Goal: Find specific page/section: Find specific page/section

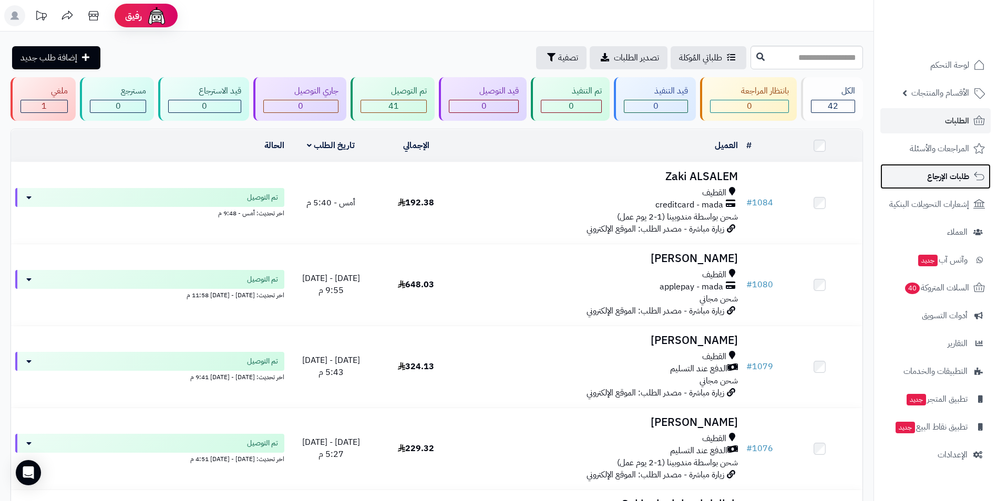
click at [941, 178] on span "طلبات الإرجاع" at bounding box center [948, 176] width 42 height 15
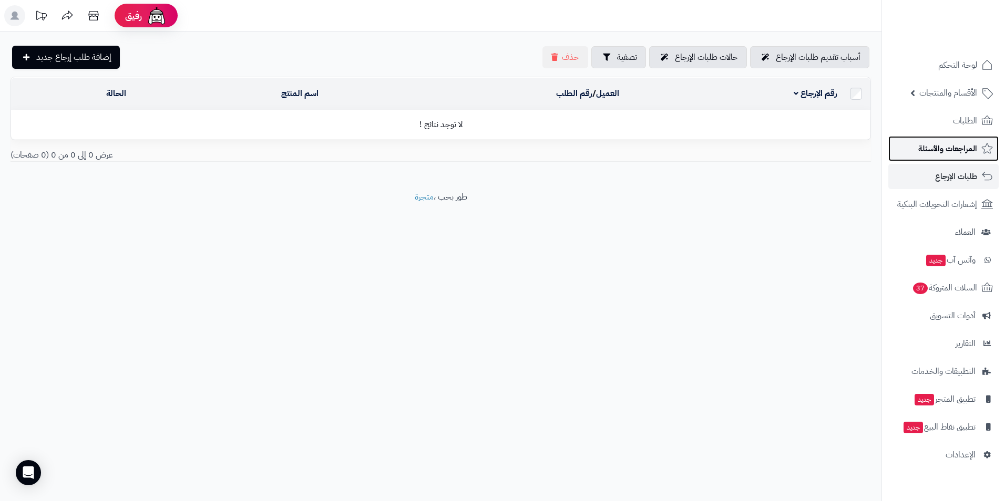
click at [946, 148] on span "المراجعات والأسئلة" at bounding box center [947, 148] width 59 height 15
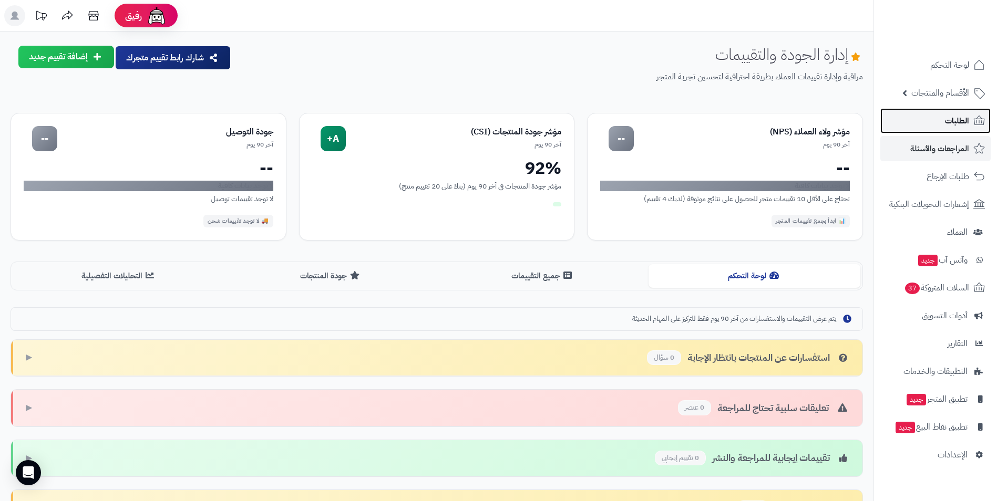
click at [931, 125] on link "الطلبات" at bounding box center [935, 120] width 110 height 25
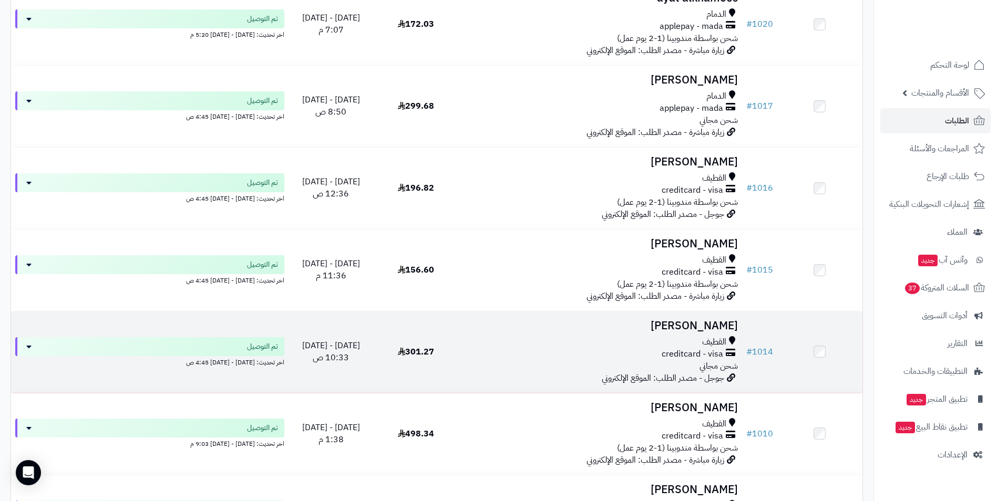
scroll to position [3206, 0]
